Goal: Task Accomplishment & Management: Complete application form

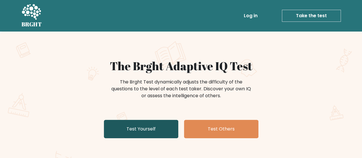
click at [167, 128] on link "Test Yourself" at bounding box center [141, 129] width 74 height 18
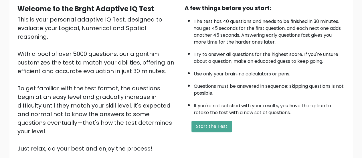
scroll to position [57, 0]
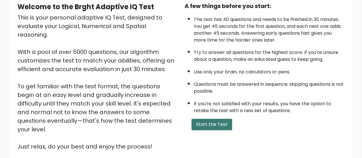
click at [216, 120] on button "Start the Test" at bounding box center [211, 123] width 41 height 11
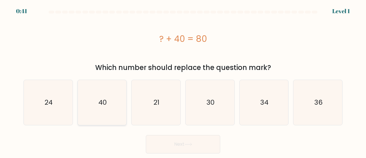
click at [84, 97] on icon "40" at bounding box center [102, 102] width 45 height 45
click at [183, 80] on input "b. 40" at bounding box center [183, 79] width 0 height 1
radio input "true"
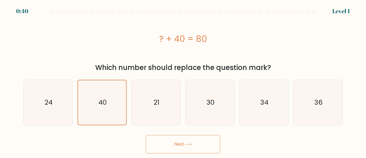
click at [200, 141] on button "Next" at bounding box center [183, 144] width 74 height 18
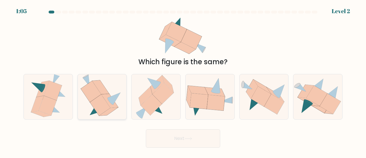
click at [105, 99] on icon at bounding box center [109, 100] width 17 height 14
click at [183, 80] on input "b." at bounding box center [183, 79] width 0 height 1
radio input "true"
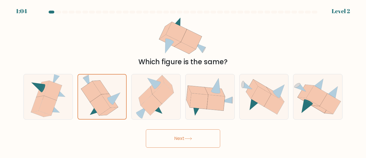
click at [198, 141] on button "Next" at bounding box center [183, 138] width 74 height 18
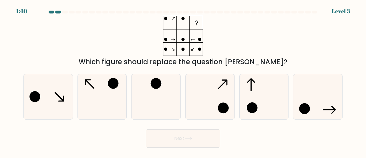
drag, startPoint x: 96, startPoint y: 85, endPoint x: 188, endPoint y: 124, distance: 99.7
click at [97, 85] on icon at bounding box center [102, 96] width 45 height 45
click at [183, 80] on input "b." at bounding box center [183, 79] width 0 height 1
radio input "true"
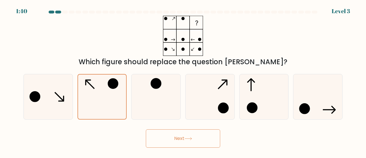
click at [193, 132] on button "Next" at bounding box center [183, 138] width 74 height 18
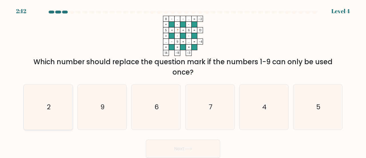
click at [67, 113] on icon "2" at bounding box center [48, 106] width 45 height 45
click at [183, 80] on input "a. 2" at bounding box center [183, 79] width 0 height 1
radio input "true"
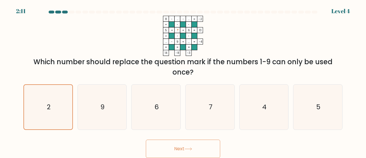
click at [172, 146] on button "Next" at bounding box center [183, 148] width 74 height 18
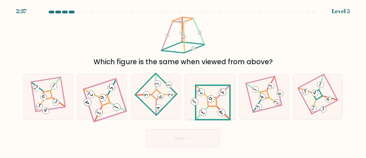
click at [226, 103] on icon at bounding box center [209, 97] width 41 height 36
click at [183, 80] on input "d." at bounding box center [183, 79] width 0 height 1
radio input "true"
drag, startPoint x: 198, startPoint y: 139, endPoint x: 200, endPoint y: 136, distance: 3.8
click at [198, 140] on button "Next" at bounding box center [183, 138] width 74 height 18
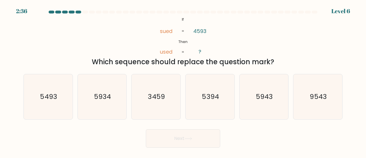
click at [200, 135] on button "Next" at bounding box center [183, 138] width 74 height 18
drag, startPoint x: 55, startPoint y: 97, endPoint x: 102, endPoint y: 106, distance: 47.9
click at [57, 98] on text "5493" at bounding box center [48, 95] width 17 height 9
click at [174, 134] on button "Next" at bounding box center [183, 138] width 74 height 18
drag, startPoint x: 31, startPoint y: 95, endPoint x: 38, endPoint y: 95, distance: 6.9
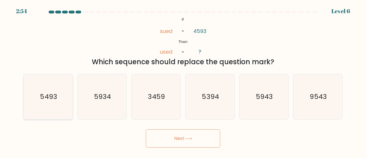
click at [32, 95] on icon "5493" at bounding box center [48, 96] width 45 height 45
click at [183, 80] on input "a. 5493" at bounding box center [183, 79] width 0 height 1
radio input "true"
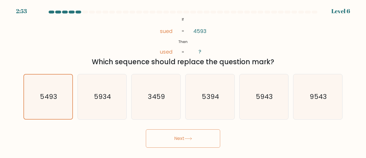
click at [156, 131] on button "Next" at bounding box center [183, 138] width 74 height 18
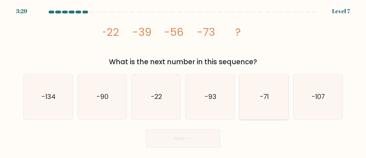
drag, startPoint x: 252, startPoint y: 103, endPoint x: 244, endPoint y: 108, distance: 8.9
click at [251, 103] on icon "-71" at bounding box center [264, 96] width 45 height 45
click at [183, 80] on input "e. -71" at bounding box center [183, 79] width 0 height 1
radio input "true"
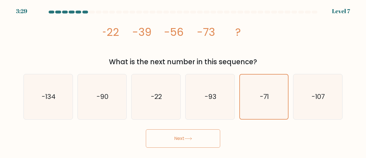
click at [206, 138] on button "Next" at bounding box center [183, 138] width 74 height 18
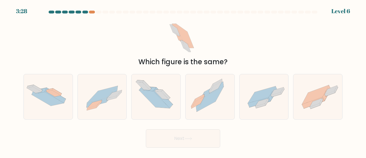
click at [201, 137] on button "Next" at bounding box center [183, 138] width 74 height 18
click at [310, 99] on icon at bounding box center [315, 94] width 27 height 19
click at [183, 80] on input "f." at bounding box center [183, 79] width 0 height 1
radio input "true"
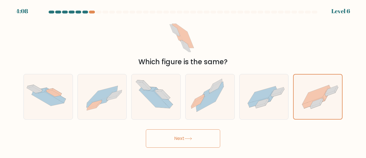
click at [184, 140] on button "Next" at bounding box center [183, 138] width 74 height 18
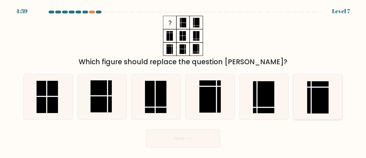
click at [311, 90] on line at bounding box center [311, 97] width 0 height 32
click at [183, 80] on input "f." at bounding box center [183, 79] width 0 height 1
radio input "true"
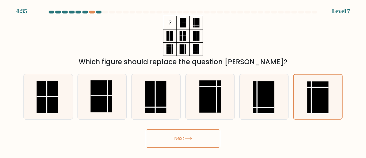
click at [194, 133] on button "Next" at bounding box center [183, 138] width 74 height 18
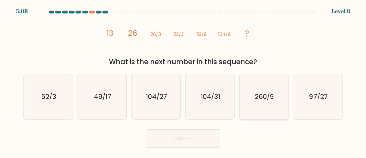
drag, startPoint x: 272, startPoint y: 91, endPoint x: 251, endPoint y: 113, distance: 30.7
click at [272, 92] on icon "260/9" at bounding box center [264, 96] width 45 height 45
drag, startPoint x: 210, startPoint y: 140, endPoint x: 206, endPoint y: 143, distance: 5.2
click at [206, 143] on button "Next" at bounding box center [183, 138] width 74 height 18
click at [201, 144] on button "Next" at bounding box center [183, 138] width 74 height 18
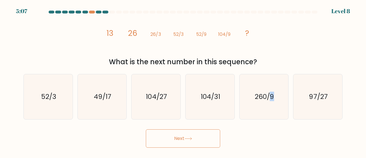
click at [201, 144] on button "Next" at bounding box center [183, 138] width 74 height 18
click at [194, 139] on button "Next" at bounding box center [183, 138] width 74 height 18
click at [258, 108] on icon "260/9" at bounding box center [264, 96] width 45 height 45
click at [183, 80] on input "e. 260/9" at bounding box center [183, 79] width 0 height 1
radio input "true"
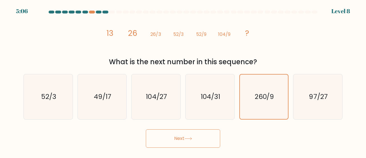
click at [214, 140] on button "Next" at bounding box center [183, 138] width 74 height 18
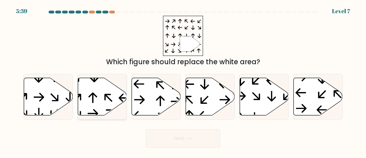
click at [101, 99] on icon at bounding box center [102, 95] width 49 height 37
click at [183, 80] on input "b." at bounding box center [183, 79] width 0 height 1
radio input "true"
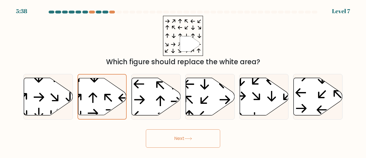
click at [210, 150] on body "5:38 Level 7" at bounding box center [183, 79] width 366 height 158
click at [203, 142] on button "Next" at bounding box center [183, 138] width 74 height 18
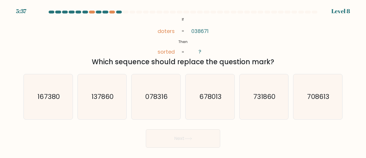
click at [201, 139] on button "Next" at bounding box center [183, 138] width 74 height 18
drag, startPoint x: 101, startPoint y: 93, endPoint x: 197, endPoint y: 117, distance: 98.7
click at [113, 99] on text "137860" at bounding box center [102, 95] width 22 height 9
click at [97, 119] on icon "137860" at bounding box center [102, 96] width 45 height 45
click at [183, 80] on input "b. 137860" at bounding box center [183, 79] width 0 height 1
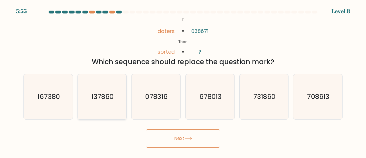
radio input "true"
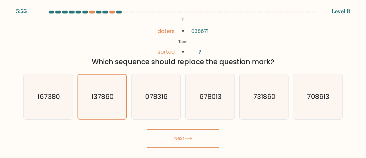
drag, startPoint x: 184, startPoint y: 136, endPoint x: 158, endPoint y: 134, distance: 25.9
click at [181, 136] on button "Next" at bounding box center [183, 138] width 74 height 18
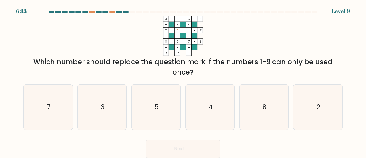
drag, startPoint x: 57, startPoint y: 107, endPoint x: 159, endPoint y: 144, distance: 109.2
click at [57, 107] on icon "7" at bounding box center [48, 106] width 45 height 45
click at [183, 80] on input "a. 7" at bounding box center [183, 79] width 0 height 1
radio input "true"
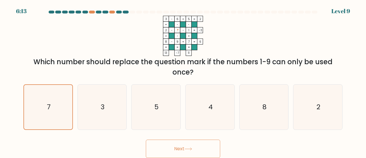
click at [200, 154] on button "Next" at bounding box center [183, 148] width 74 height 18
click at [192, 146] on button "Next" at bounding box center [183, 148] width 74 height 18
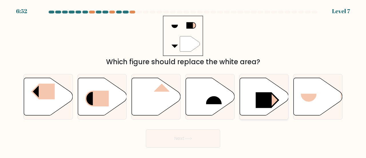
click at [265, 108] on icon at bounding box center [264, 95] width 49 height 37
click at [183, 80] on input "e." at bounding box center [183, 79] width 0 height 1
radio input "true"
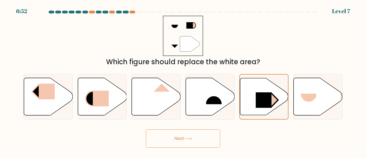
click at [202, 135] on button "Next" at bounding box center [183, 138] width 74 height 18
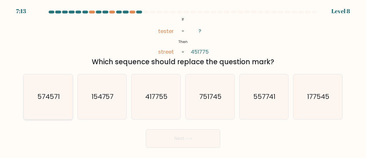
click at [49, 108] on icon "574571" at bounding box center [48, 96] width 45 height 45
click at [183, 80] on input "a. 574571" at bounding box center [183, 79] width 0 height 1
radio input "true"
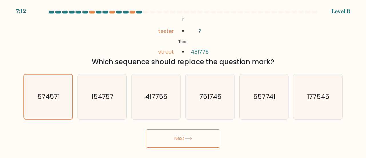
click at [154, 138] on button "Next" at bounding box center [183, 138] width 74 height 18
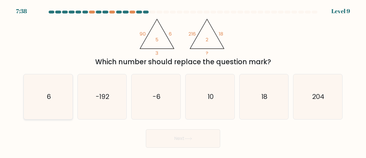
drag, startPoint x: 61, startPoint y: 90, endPoint x: 68, endPoint y: 94, distance: 8.3
click at [65, 93] on icon "6" at bounding box center [48, 96] width 45 height 45
click at [183, 80] on input "a. 6" at bounding box center [183, 79] width 0 height 1
radio input "true"
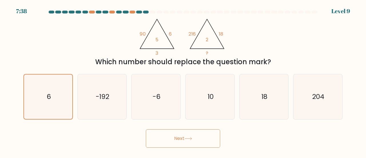
click at [167, 136] on button "Next" at bounding box center [183, 138] width 74 height 18
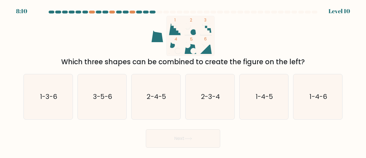
drag, startPoint x: 155, startPoint y: 35, endPoint x: 173, endPoint y: 38, distance: 18.0
click at [162, 37] on icon at bounding box center [158, 36] width 12 height 12
click at [66, 103] on icon "1-3-6" at bounding box center [48, 96] width 45 height 45
click at [183, 80] on input "a. 1-3-6" at bounding box center [183, 79] width 0 height 1
radio input "true"
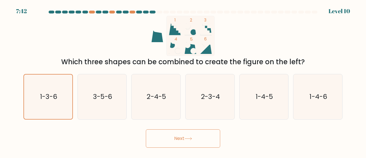
click at [159, 138] on button "Next" at bounding box center [183, 138] width 74 height 18
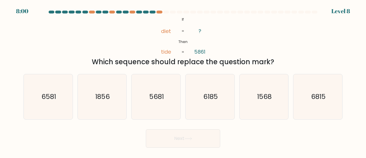
drag, startPoint x: 322, startPoint y: 98, endPoint x: 228, endPoint y: 148, distance: 106.3
click at [322, 98] on text "6815" at bounding box center [318, 95] width 15 height 9
click at [183, 80] on input "f. 6815" at bounding box center [183, 79] width 0 height 1
radio input "true"
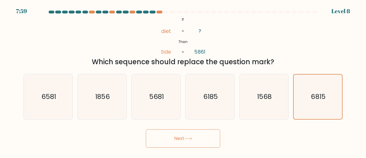
click at [190, 140] on icon at bounding box center [188, 138] width 8 height 3
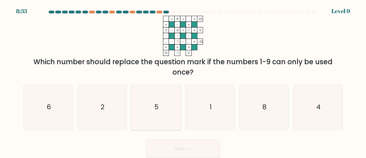
click at [165, 101] on icon "5" at bounding box center [156, 106] width 45 height 45
click at [183, 80] on input "c. 5" at bounding box center [183, 79] width 0 height 1
radio input "true"
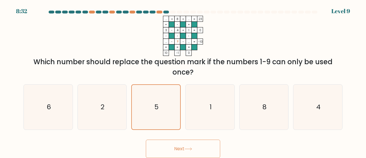
click at [169, 141] on button "Next" at bounding box center [183, 148] width 74 height 18
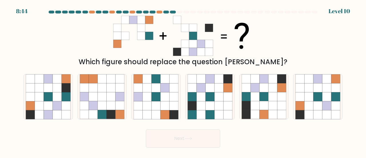
drag, startPoint x: 206, startPoint y: 88, endPoint x: 165, endPoint y: 157, distance: 80.3
click at [206, 89] on icon at bounding box center [210, 87] width 9 height 9
click at [183, 80] on input "d." at bounding box center [183, 79] width 0 height 1
radio input "true"
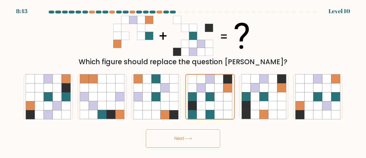
click at [194, 135] on button "Next" at bounding box center [183, 138] width 74 height 18
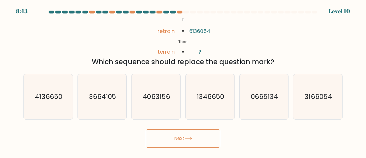
click at [193, 135] on button "Next" at bounding box center [183, 138] width 74 height 18
drag, startPoint x: 307, startPoint y: 100, endPoint x: 243, endPoint y: 141, distance: 76.0
click at [307, 101] on icon "3166054" at bounding box center [317, 96] width 45 height 45
click at [183, 80] on input "f. 3166054" at bounding box center [183, 79] width 0 height 1
radio input "true"
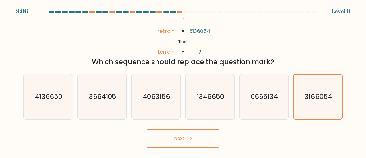
click at [196, 136] on button "Next" at bounding box center [183, 138] width 74 height 18
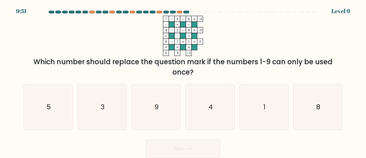
drag, startPoint x: 56, startPoint y: 99, endPoint x: 182, endPoint y: 156, distance: 138.0
click at [56, 100] on icon "5" at bounding box center [48, 106] width 45 height 45
click at [183, 80] on input "a. 5" at bounding box center [183, 79] width 0 height 1
radio input "true"
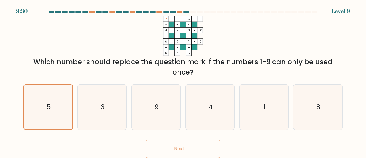
click at [195, 144] on button "Next" at bounding box center [183, 148] width 74 height 18
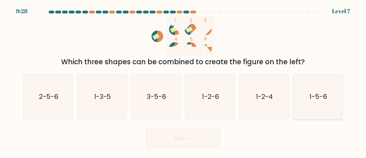
click at [318, 99] on text "1-5-6" at bounding box center [318, 95] width 17 height 9
click at [183, 80] on input "f. 1-5-6" at bounding box center [183, 79] width 0 height 1
radio input "true"
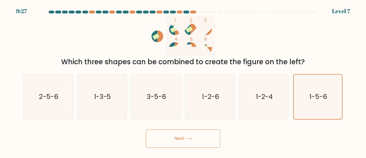
click at [202, 135] on button "Next" at bounding box center [183, 138] width 74 height 18
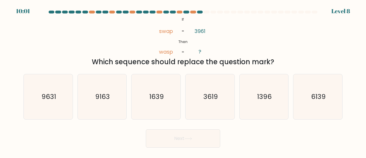
drag, startPoint x: 51, startPoint y: 99, endPoint x: 128, endPoint y: 120, distance: 80.2
click at [51, 99] on text "9631" at bounding box center [48, 95] width 15 height 9
click at [183, 80] on input "a. 9631" at bounding box center [183, 79] width 0 height 1
radio input "true"
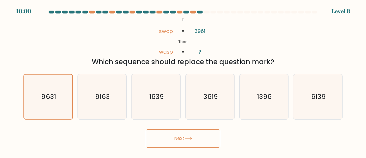
click at [171, 142] on button "Next" at bounding box center [183, 138] width 74 height 18
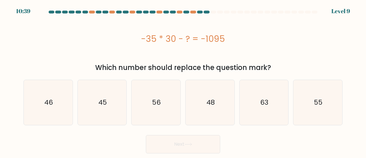
click at [186, 38] on div "-35 * 30 - ? = -1095" at bounding box center [182, 38] width 319 height 13
click at [242, 50] on div "-35 * 30 - ? = -1095" at bounding box center [182, 39] width 319 height 46
drag, startPoint x: 313, startPoint y: 101, endPoint x: 239, endPoint y: 118, distance: 76.1
click at [311, 101] on icon "55" at bounding box center [317, 102] width 45 height 45
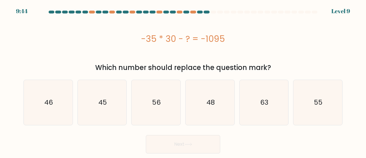
click at [183, 80] on input "f. 55" at bounding box center [183, 79] width 0 height 1
radio input "true"
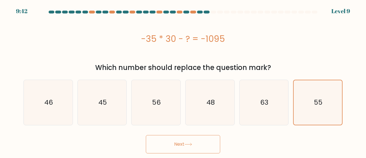
click at [181, 143] on button "Next" at bounding box center [183, 144] width 74 height 18
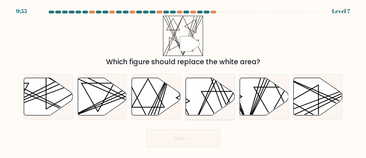
drag, startPoint x: 216, startPoint y: 93, endPoint x: 185, endPoint y: 120, distance: 40.9
click at [216, 93] on icon at bounding box center [210, 95] width 49 height 37
click at [183, 80] on input "d." at bounding box center [183, 79] width 0 height 1
radio input "true"
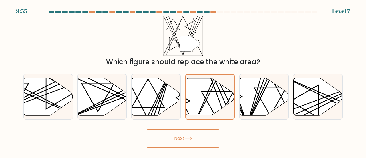
click at [177, 130] on button "Next" at bounding box center [183, 138] width 74 height 18
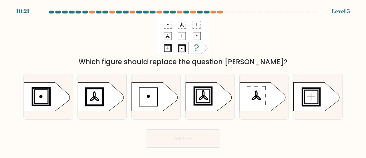
drag, startPoint x: 164, startPoint y: 23, endPoint x: 179, endPoint y: 29, distance: 16.6
click at [166, 23] on rect at bounding box center [183, 36] width 52 height 40
click at [200, 35] on rect at bounding box center [183, 36] width 52 height 40
click at [209, 94] on rect at bounding box center [203, 96] width 16 height 16
click at [183, 80] on input "d." at bounding box center [183, 79] width 0 height 1
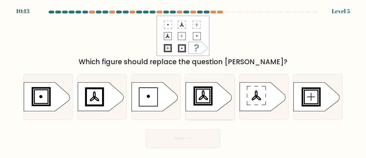
radio input "true"
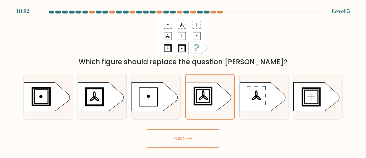
click at [181, 141] on button "Next" at bounding box center [183, 138] width 74 height 18
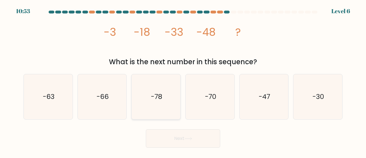
drag, startPoint x: 168, startPoint y: 96, endPoint x: 160, endPoint y: 119, distance: 24.0
click at [167, 101] on icon "-78" at bounding box center [156, 96] width 45 height 45
click at [183, 80] on input "c. -78" at bounding box center [183, 79] width 0 height 1
radio input "true"
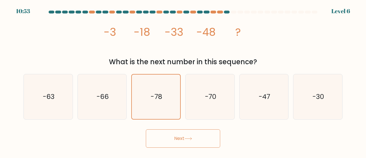
click at [161, 135] on button "Next" at bounding box center [183, 138] width 74 height 18
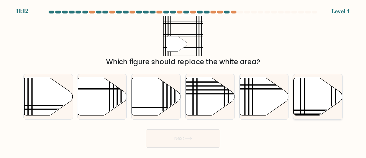
click at [314, 99] on icon at bounding box center [318, 95] width 49 height 37
click at [183, 80] on input "f." at bounding box center [183, 79] width 0 height 1
radio input "true"
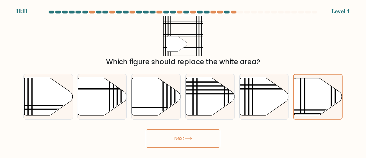
click at [177, 135] on button "Next" at bounding box center [183, 138] width 74 height 18
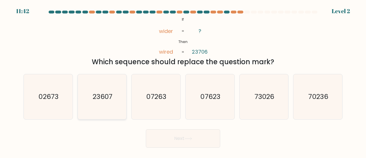
click at [100, 104] on icon "23607" at bounding box center [102, 96] width 45 height 45
click at [183, 80] on input "b. 23607" at bounding box center [183, 79] width 0 height 1
radio input "true"
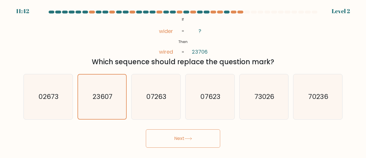
click at [189, 138] on icon at bounding box center [188, 138] width 7 height 3
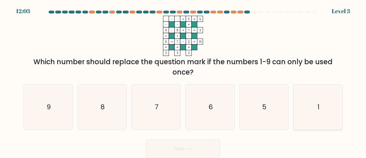
click at [319, 94] on icon "1" at bounding box center [317, 106] width 45 height 45
click at [183, 80] on input "f. 1" at bounding box center [183, 79] width 0 height 1
radio input "true"
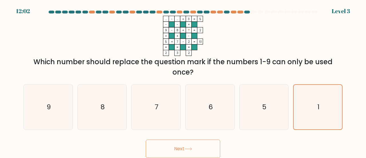
click at [197, 148] on button "Next" at bounding box center [183, 148] width 74 height 18
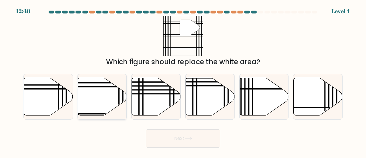
click at [98, 92] on icon at bounding box center [102, 95] width 49 height 37
click at [183, 80] on input "b." at bounding box center [183, 79] width 0 height 1
radio input "true"
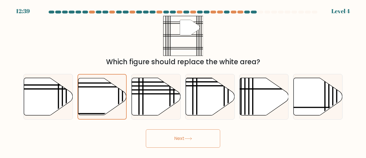
drag, startPoint x: 167, startPoint y: 148, endPoint x: 165, endPoint y: 141, distance: 7.7
click at [167, 145] on body "12:39 Level 4" at bounding box center [183, 79] width 366 height 158
click at [163, 137] on button "Next" at bounding box center [183, 138] width 74 height 18
